Goal: Information Seeking & Learning: Find specific fact

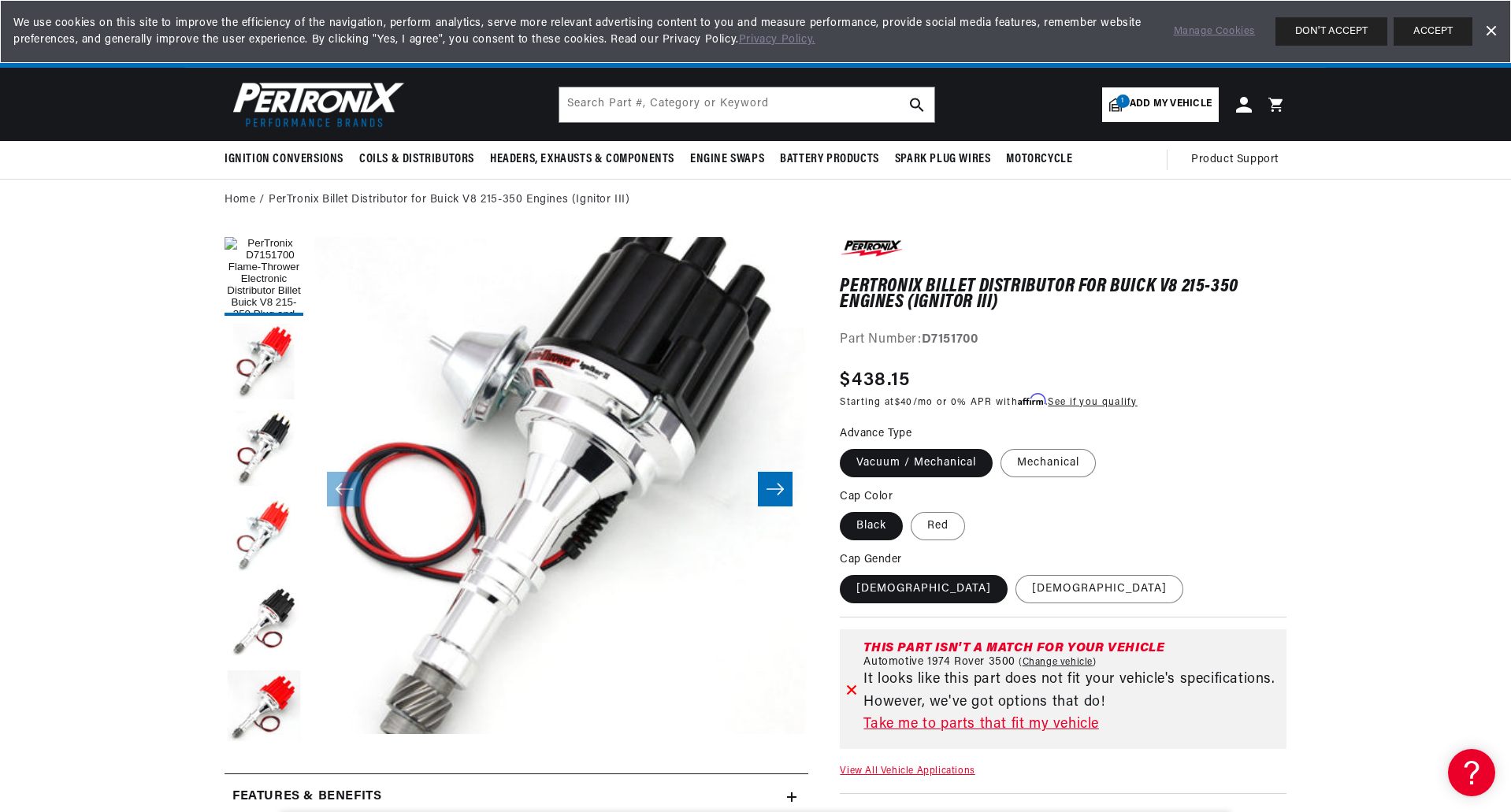
click at [1032, 726] on link "Take me to parts that fit my vehicle" at bounding box center [1072, 724] width 417 height 23
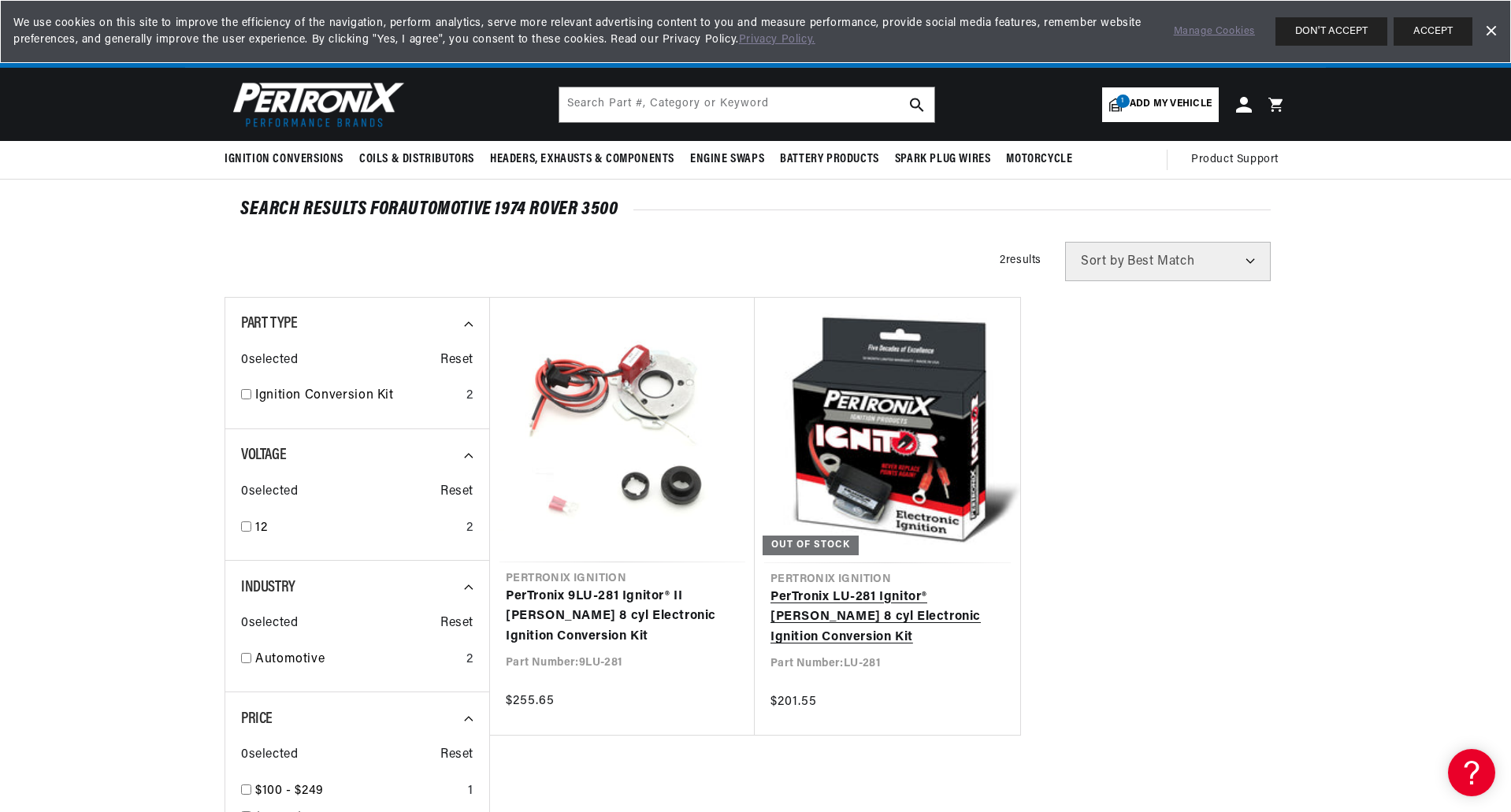
scroll to position [0, 9]
click at [890, 602] on link "PerTronix LU-281 Ignitor® Lucas 8 cyl Electronic Ignition Conversion Kit" at bounding box center [887, 618] width 234 height 61
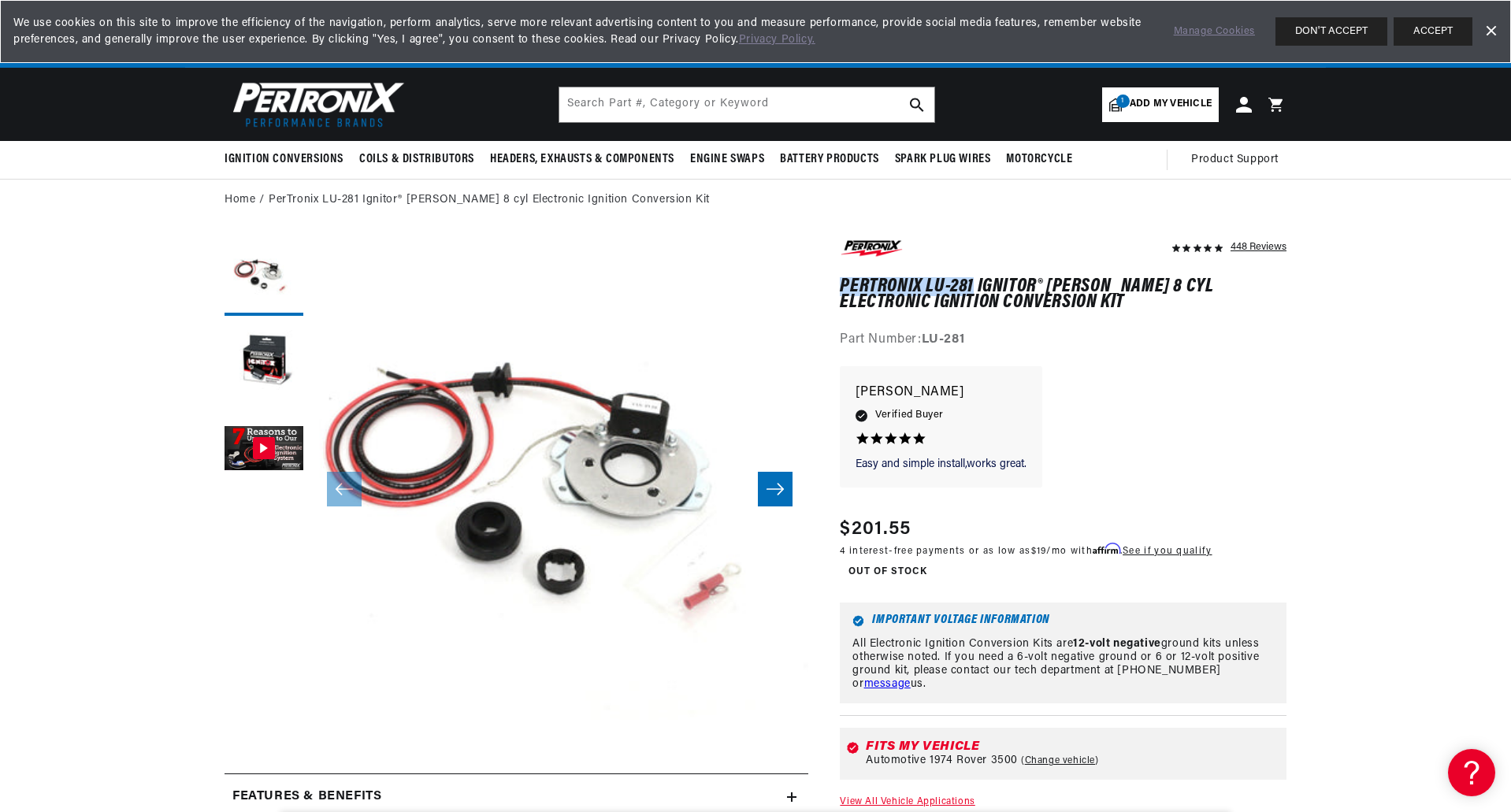
drag, startPoint x: 840, startPoint y: 282, endPoint x: 974, endPoint y: 288, distance: 134.1
click at [974, 288] on h1 "PerTronix LU-281 Ignitor® Lucas 8 cyl Electronic Ignition Conversion Kit" at bounding box center [1063, 295] width 447 height 32
copy h1 "PerTronix LU-281"
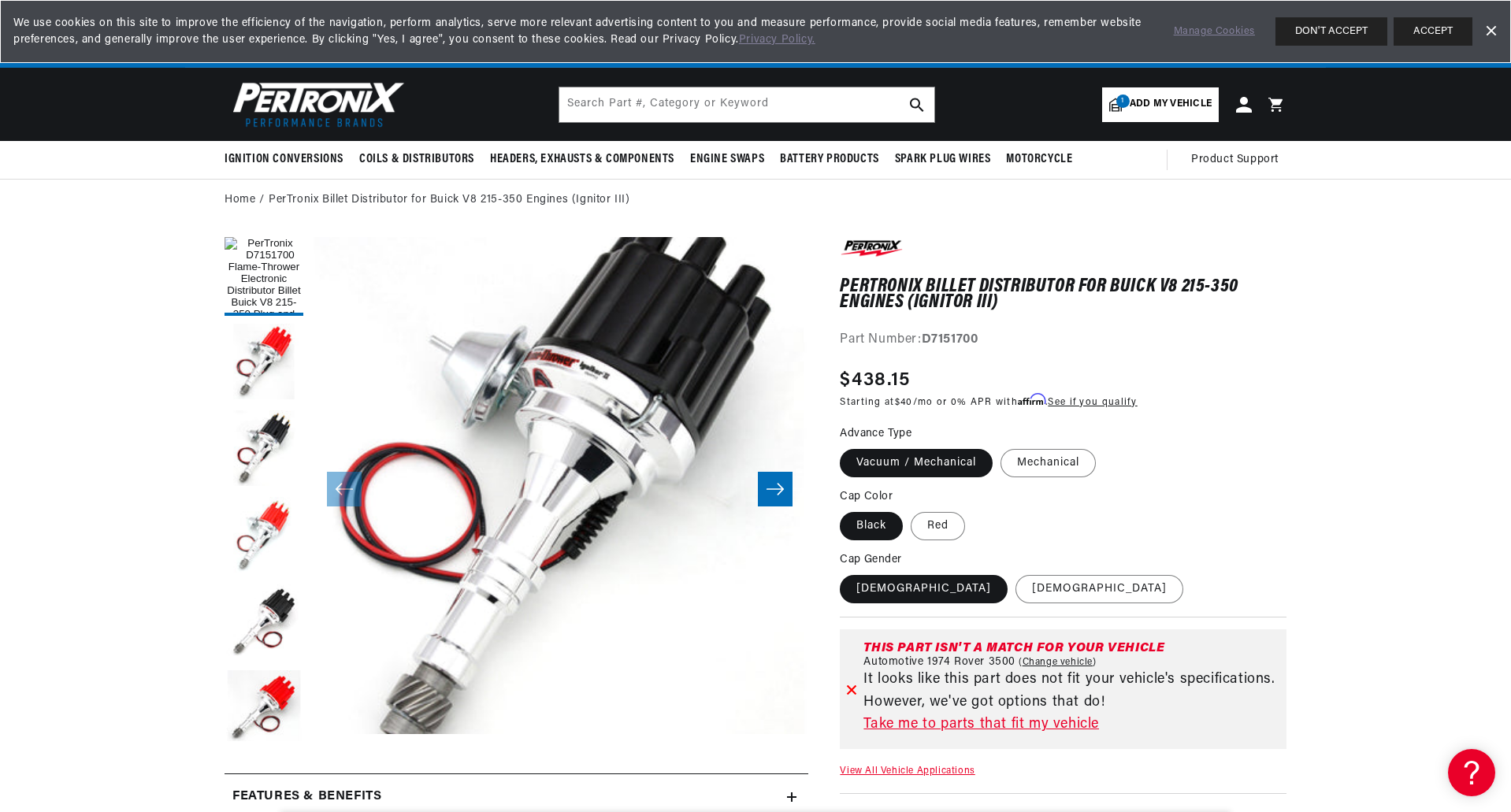
click at [978, 376] on div "Regular price $438.15" at bounding box center [988, 380] width 297 height 29
drag, startPoint x: 926, startPoint y: 335, endPoint x: 999, endPoint y: 338, distance: 73.1
click at [999, 338] on div "Part Number: D7151700" at bounding box center [1063, 340] width 447 height 20
copy strong "D7151700"
